Goal: Transaction & Acquisition: Purchase product/service

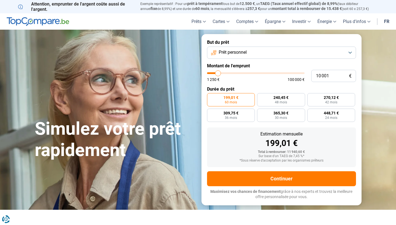
type input "11 750"
type input "11750"
type input "12 000"
type input "12000"
type input "12 250"
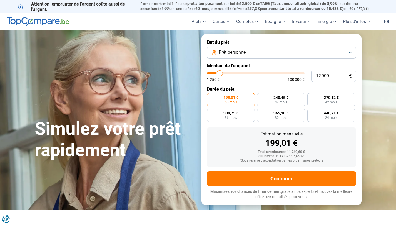
type input "12250"
type input "12 500"
type input "12500"
type input "12 750"
type input "12750"
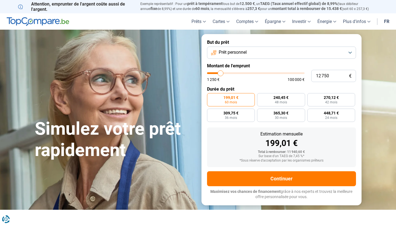
type input "13 000"
type input "13000"
type input "13 250"
type input "13250"
type input "13 500"
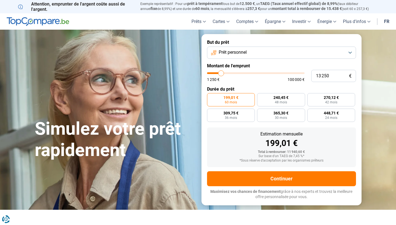
type input "13500"
type input "13 750"
type input "13750"
type input "14 000"
type input "14000"
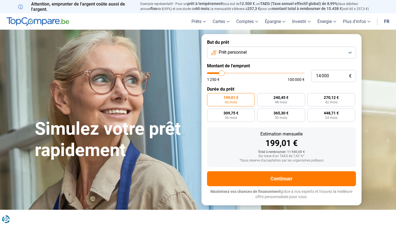
type input "14 250"
type input "14250"
type input "14 500"
type input "14500"
type input "14 750"
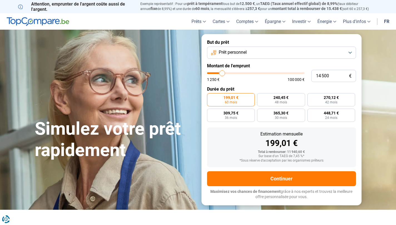
type input "14750"
type input "15 000"
type input "15000"
type input "15 250"
type input "15250"
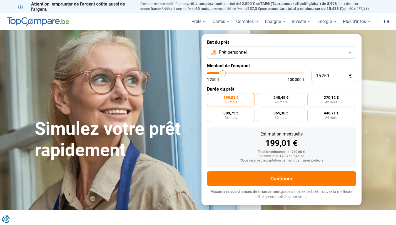
type input "15 500"
type input "15500"
type input "15 750"
type input "15750"
type input "16 000"
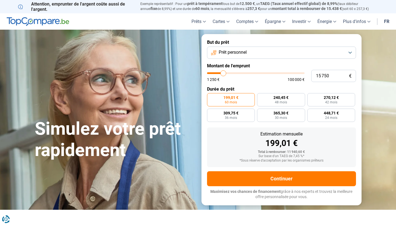
type input "16000"
type input "16 250"
type input "16250"
type input "16 000"
type input "16000"
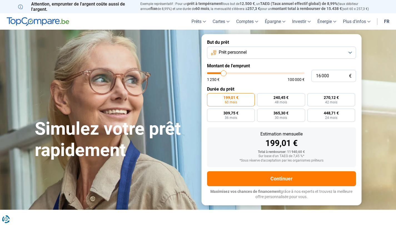
type input "15 750"
type input "15750"
type input "15 500"
type input "15500"
type input "15 250"
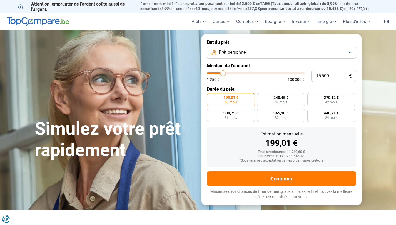
type input "15250"
type input "15 000"
type input "15000"
type input "14 750"
type input "14750"
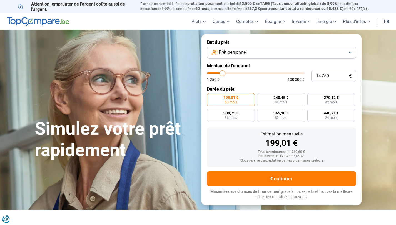
type input "14 500"
type input "14500"
click at [222, 74] on input "range" at bounding box center [255, 73] width 97 height 2
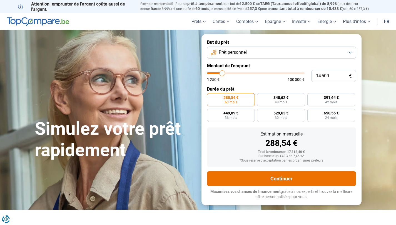
click at [261, 180] on button "Continuer" at bounding box center [281, 179] width 149 height 15
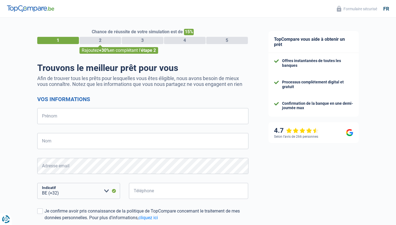
select select "32"
